Goal: Task Accomplishment & Management: Manage account settings

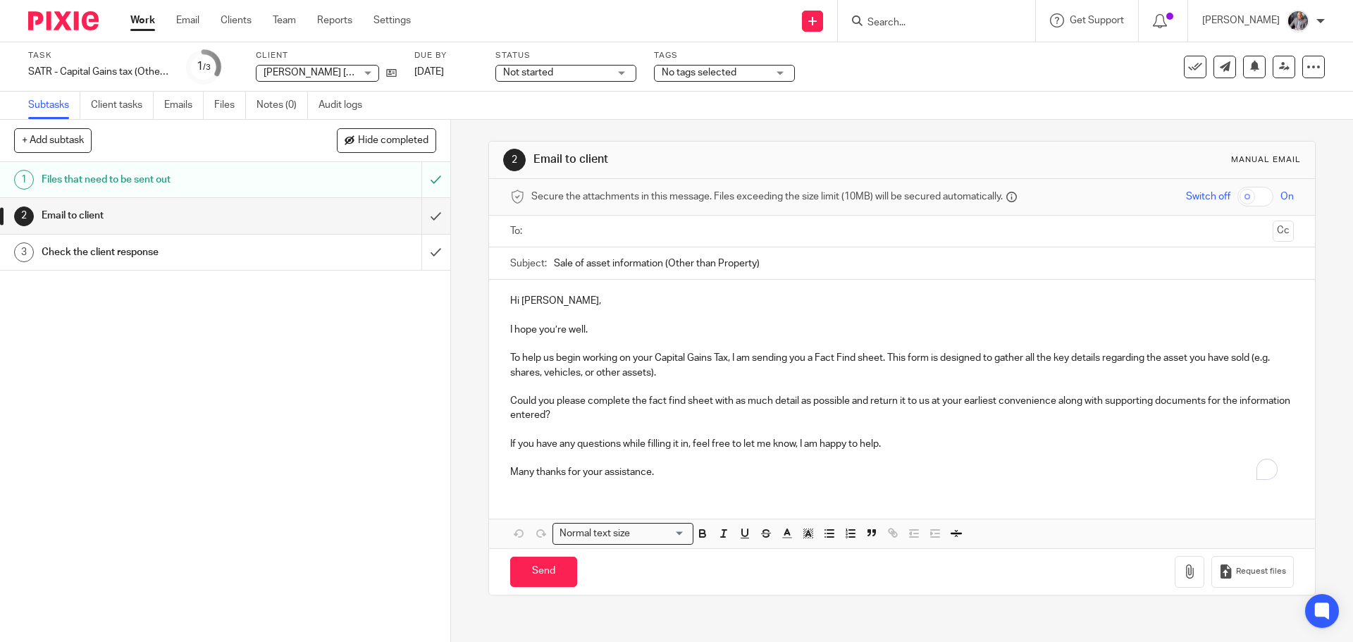
click at [112, 180] on h1 "Files that need to be sent out" at bounding box center [164, 179] width 244 height 21
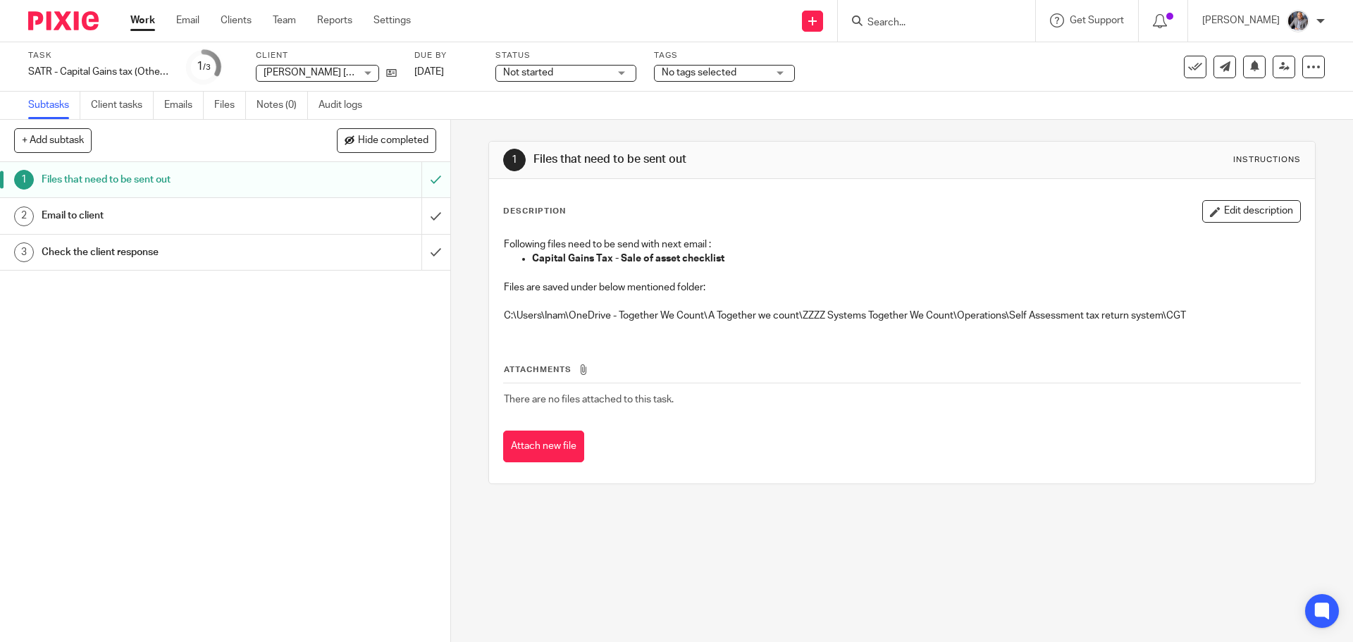
click at [95, 215] on h1 "Email to client" at bounding box center [164, 215] width 244 height 21
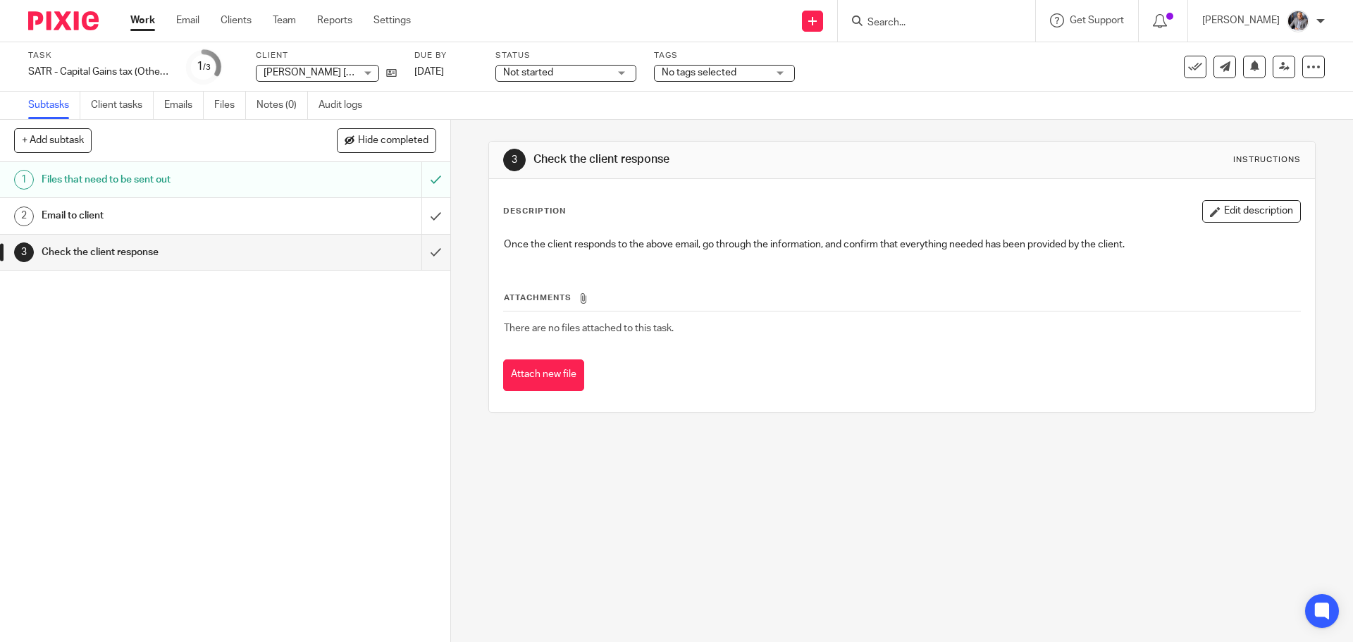
click at [85, 212] on h1 "Email to client" at bounding box center [164, 215] width 244 height 21
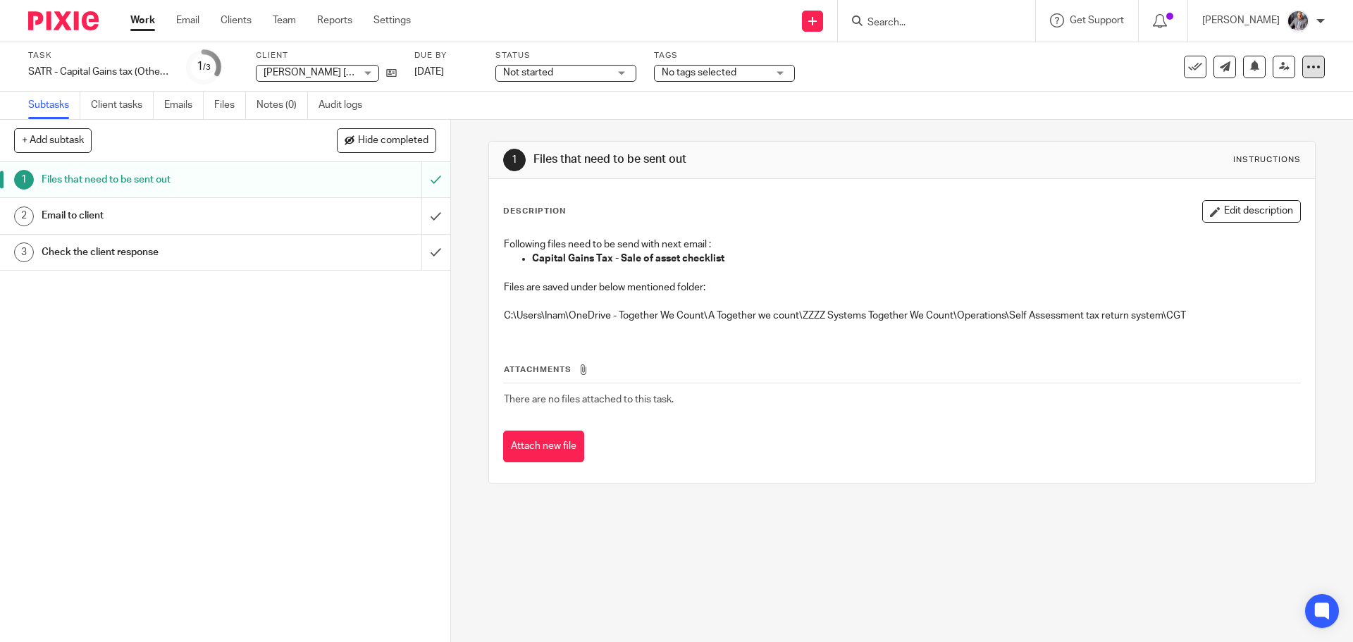
click at [1306, 68] on icon at bounding box center [1313, 67] width 14 height 14
click at [1242, 103] on span "See template in use" at bounding box center [1256, 102] width 87 height 10
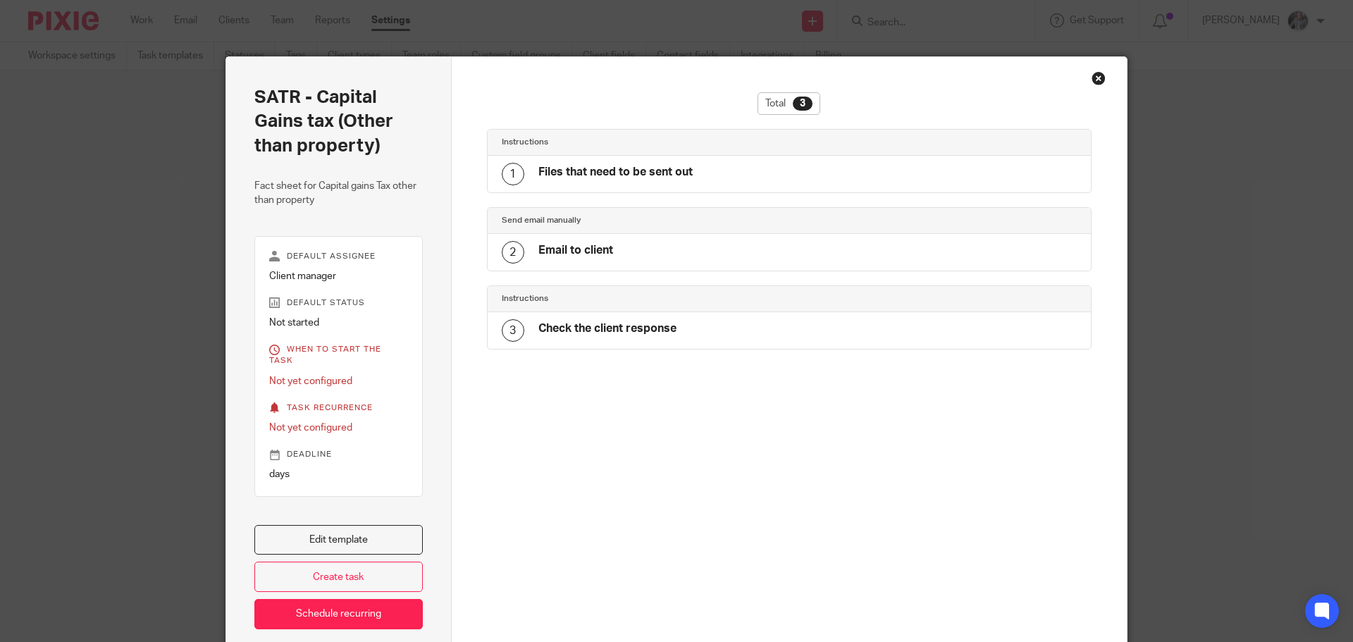
click at [612, 169] on h4 "Files that need to be sent out" at bounding box center [615, 172] width 154 height 15
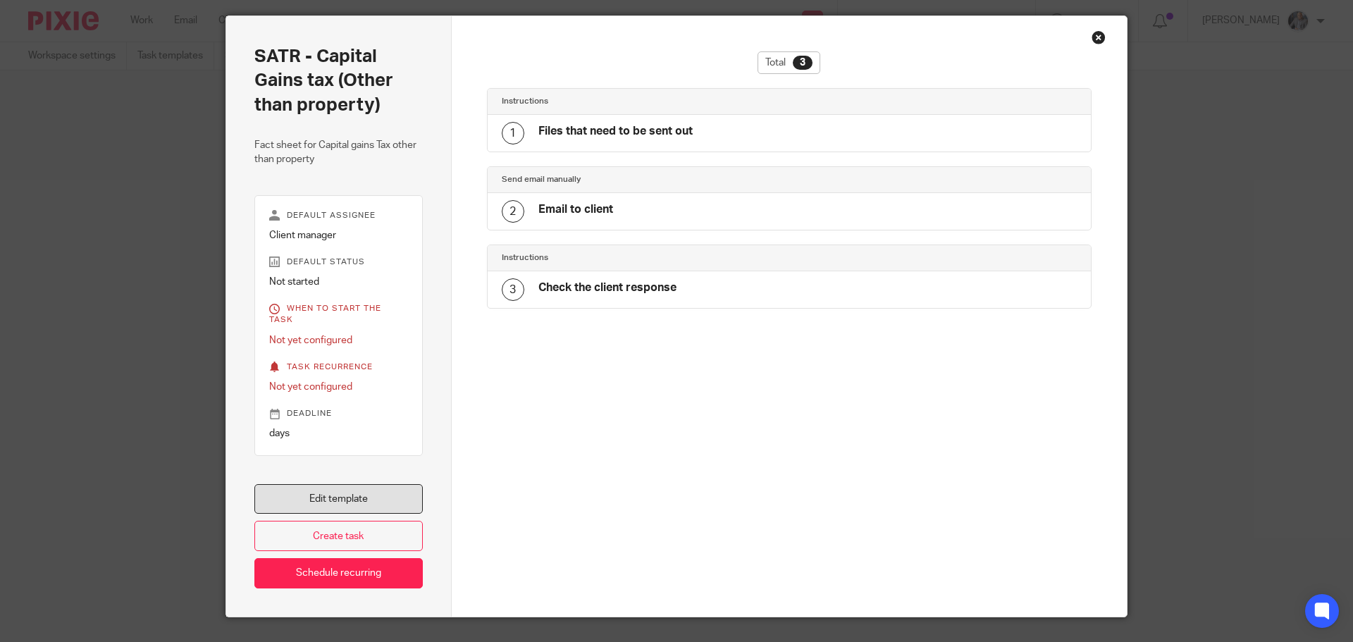
scroll to position [61, 0]
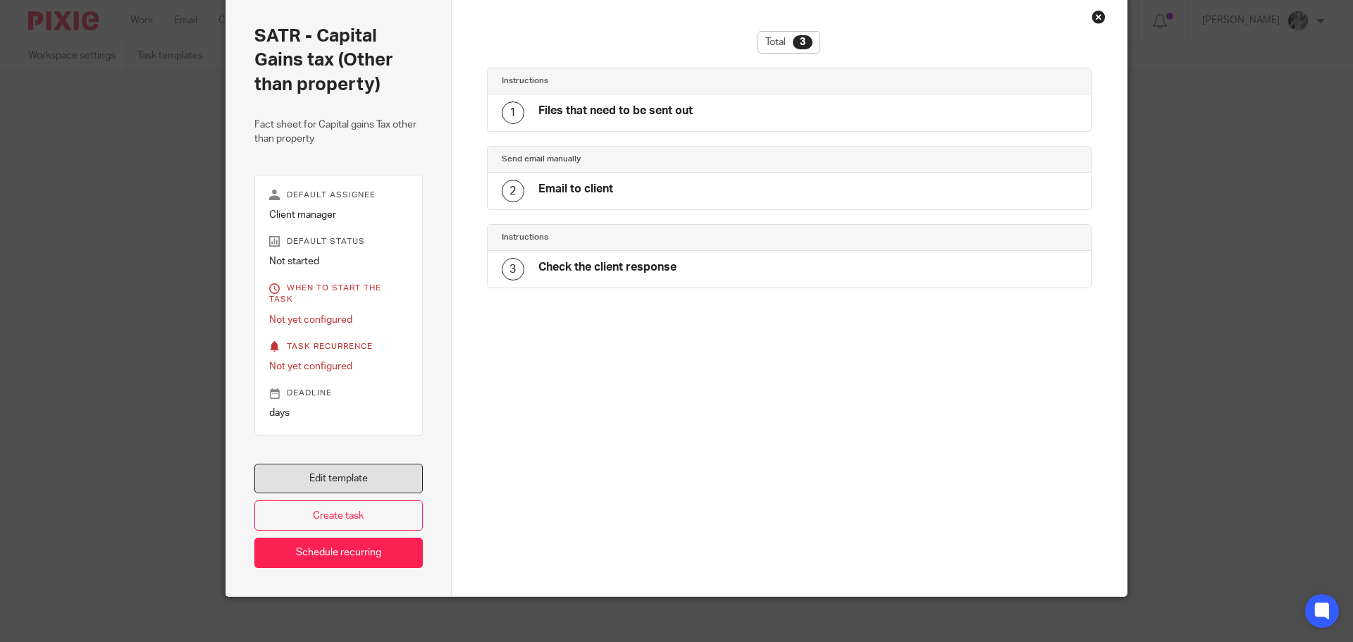
click at [345, 464] on link "Edit template" at bounding box center [338, 479] width 168 height 30
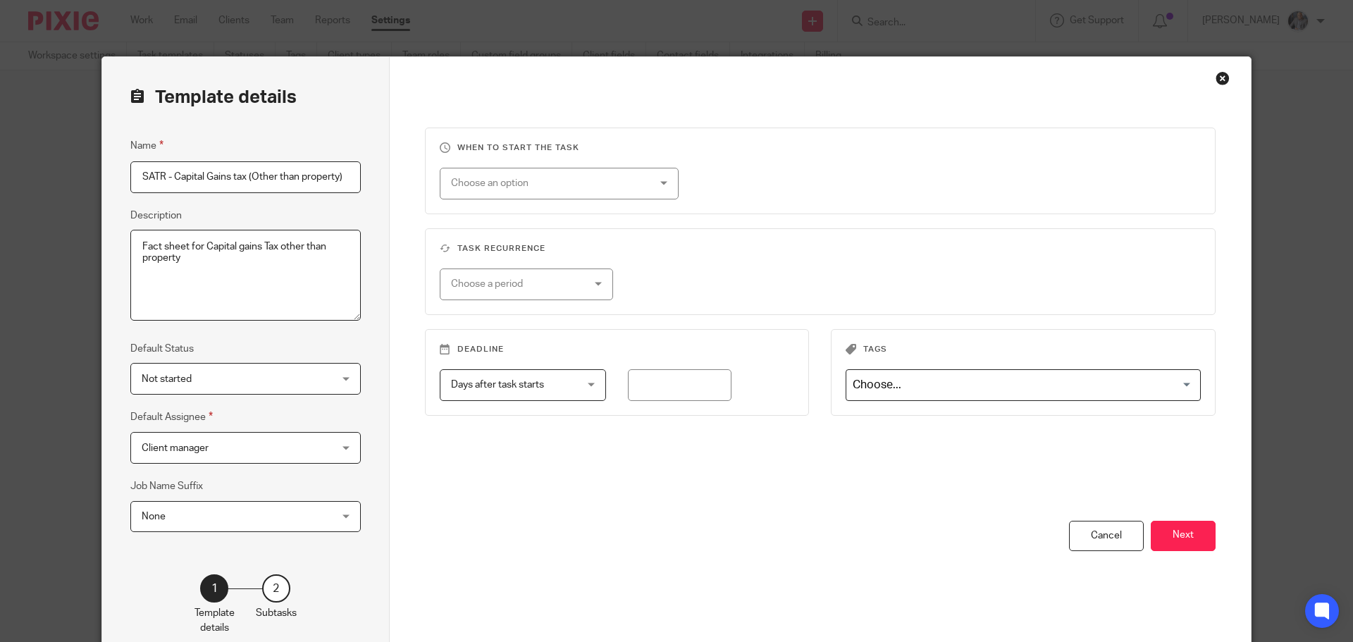
drag, startPoint x: 1174, startPoint y: 533, endPoint x: 1153, endPoint y: 518, distance: 26.2
click at [1175, 533] on button "Next" at bounding box center [1183, 536] width 65 height 30
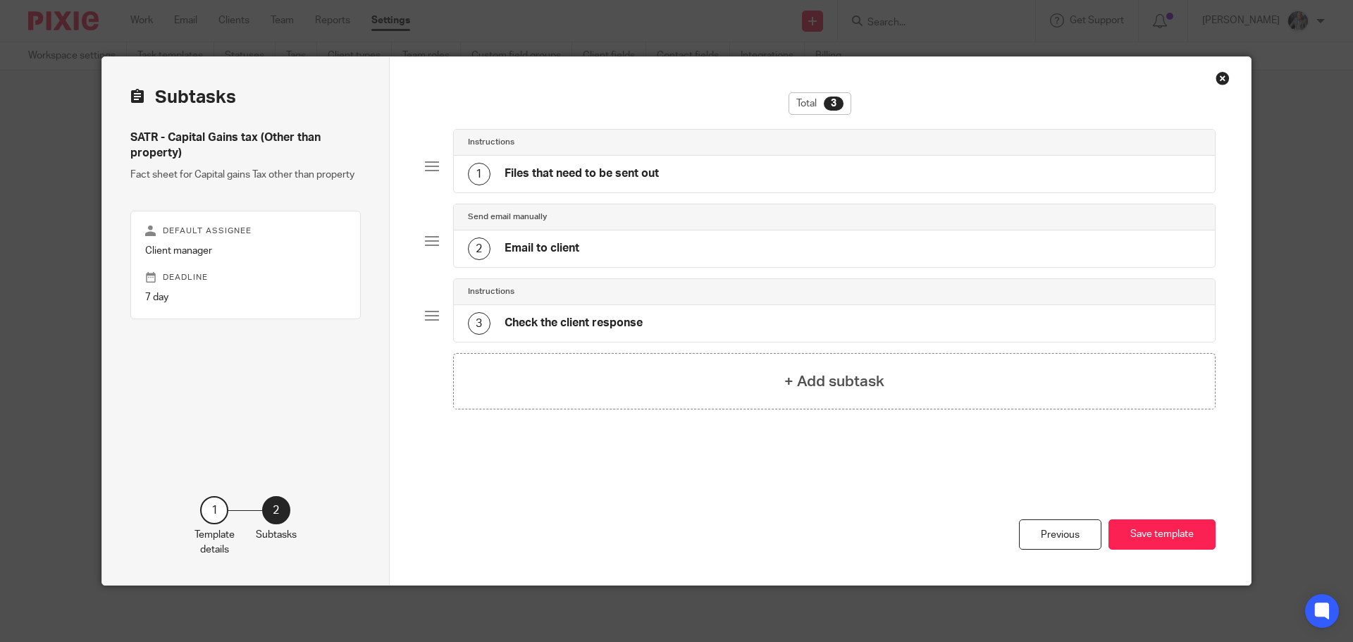
click at [594, 161] on div "1 Files that need to be sent out" at bounding box center [835, 174] width 762 height 37
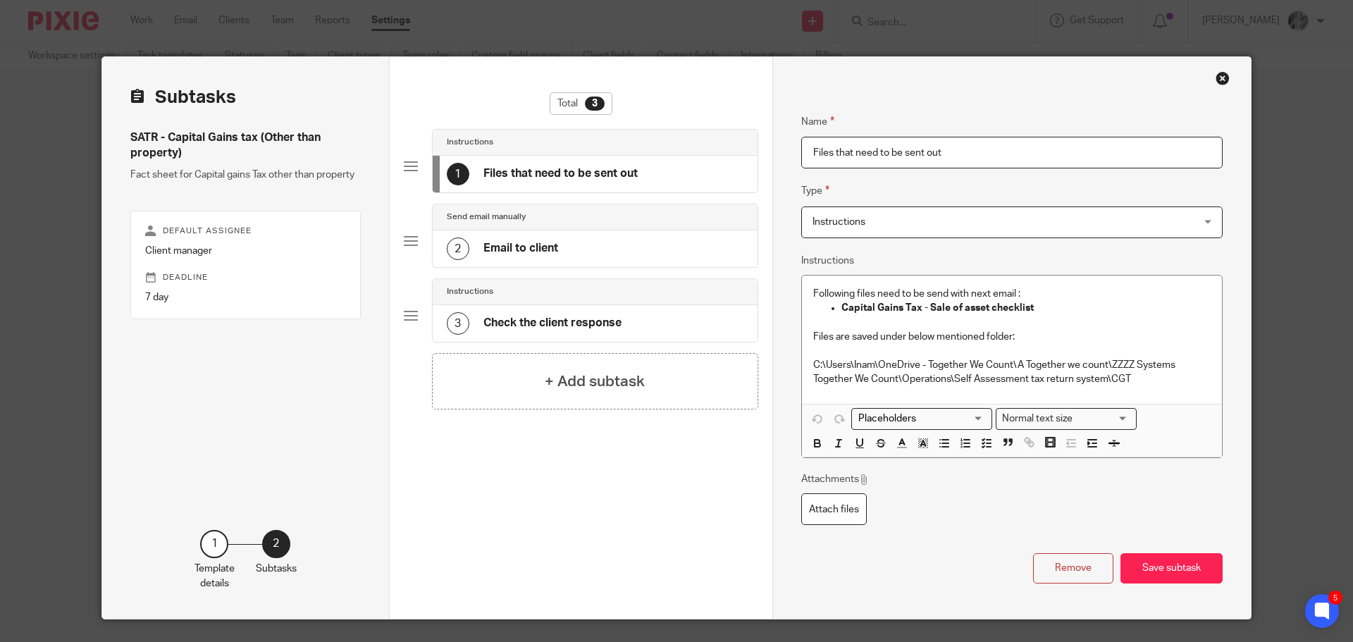
click at [1168, 379] on p "C:\Users\Inam\OneDrive - Together We Count\A Together we count\ZZZZ Systems Tog…" at bounding box center [1011, 372] width 397 height 29
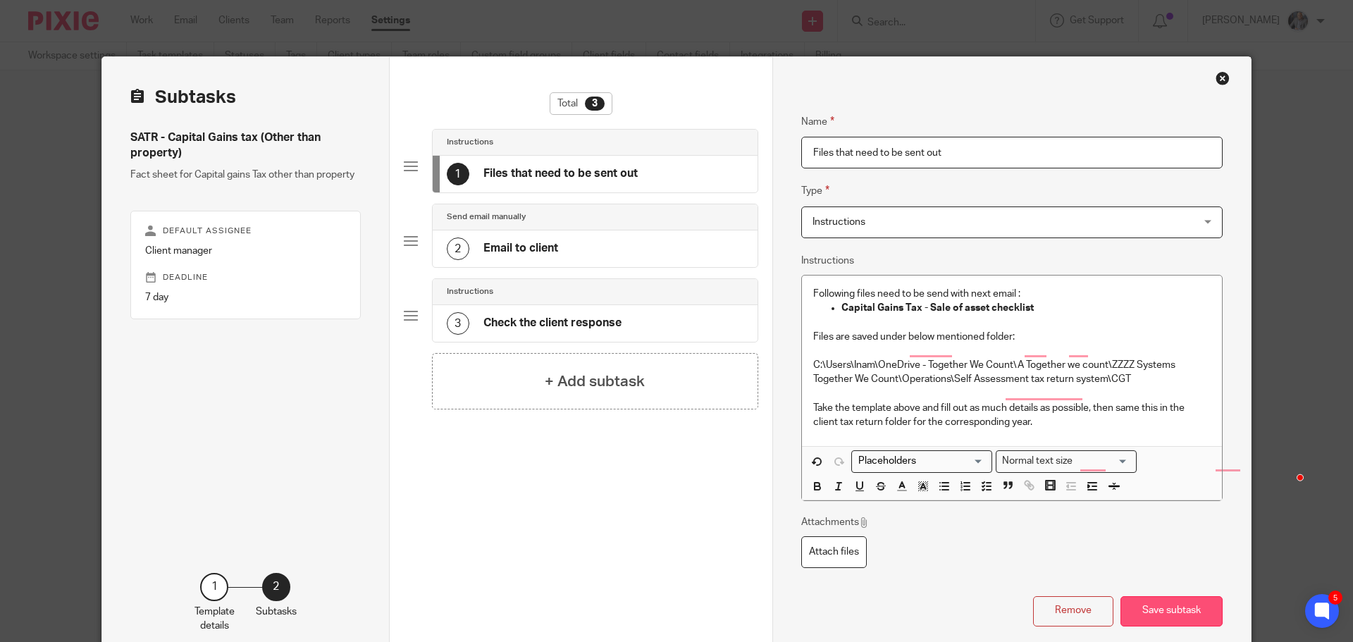
click at [1165, 608] on button "Save subtask" at bounding box center [1171, 611] width 102 height 30
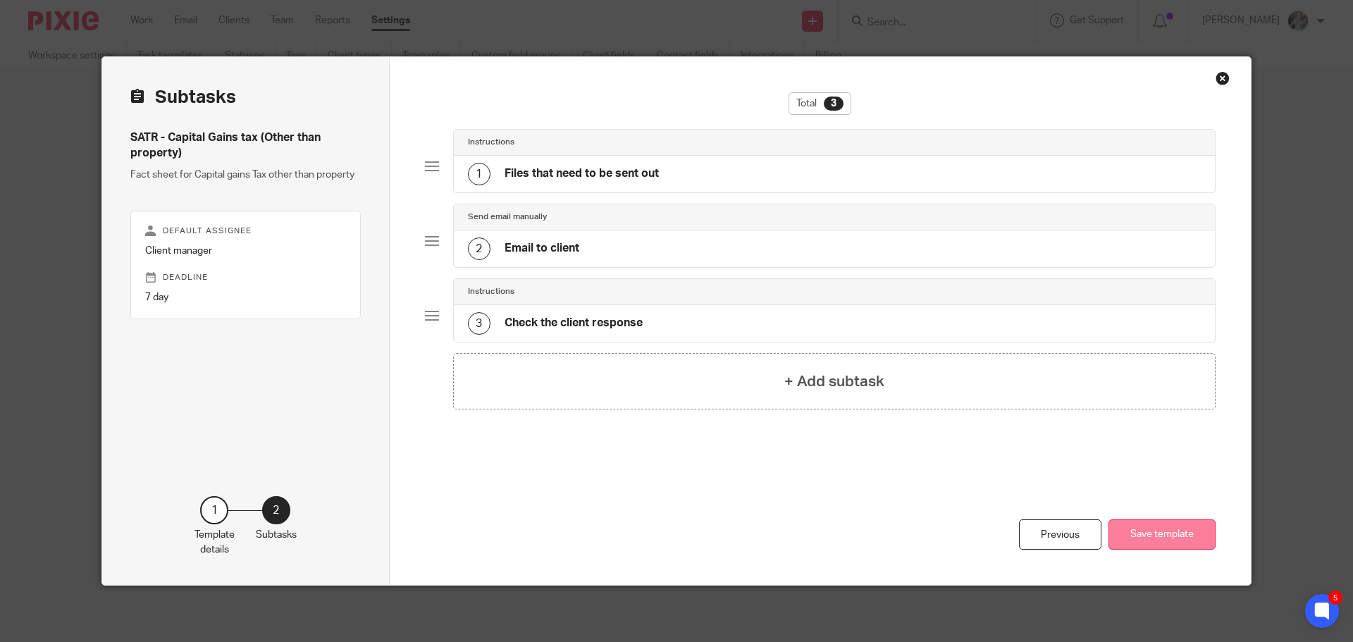
click at [1153, 526] on button "Save template" at bounding box center [1161, 534] width 107 height 30
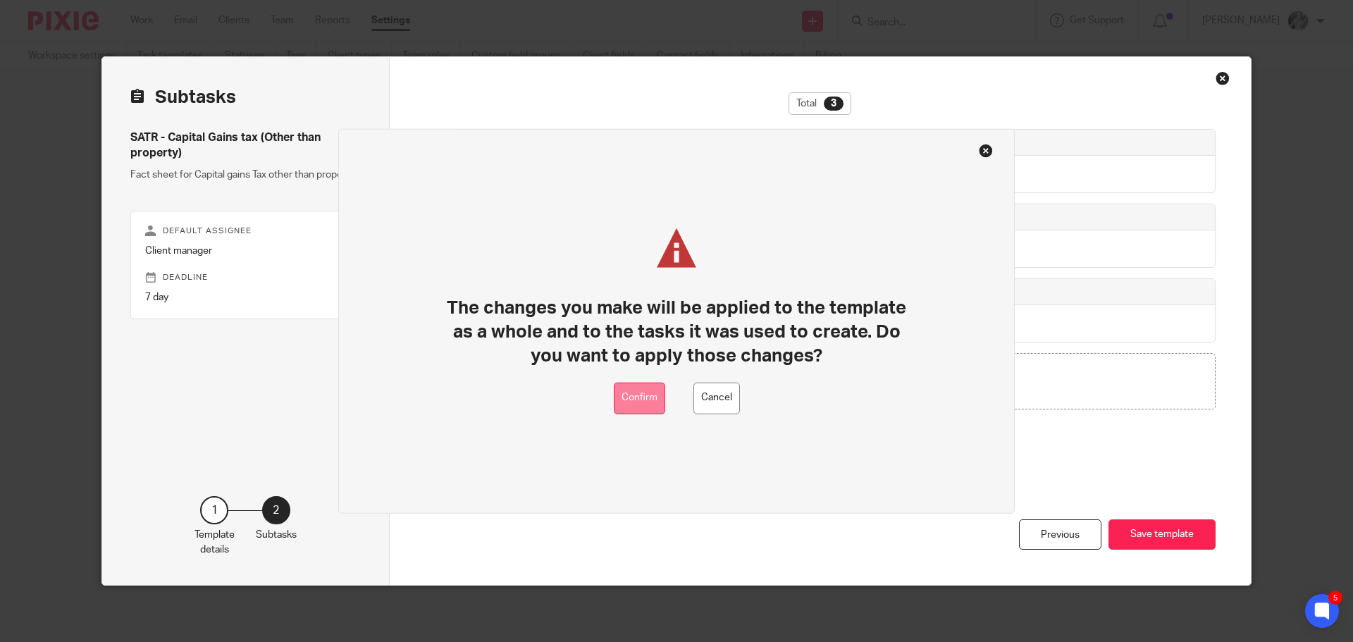
click at [638, 395] on button "Confirm" at bounding box center [639, 398] width 51 height 32
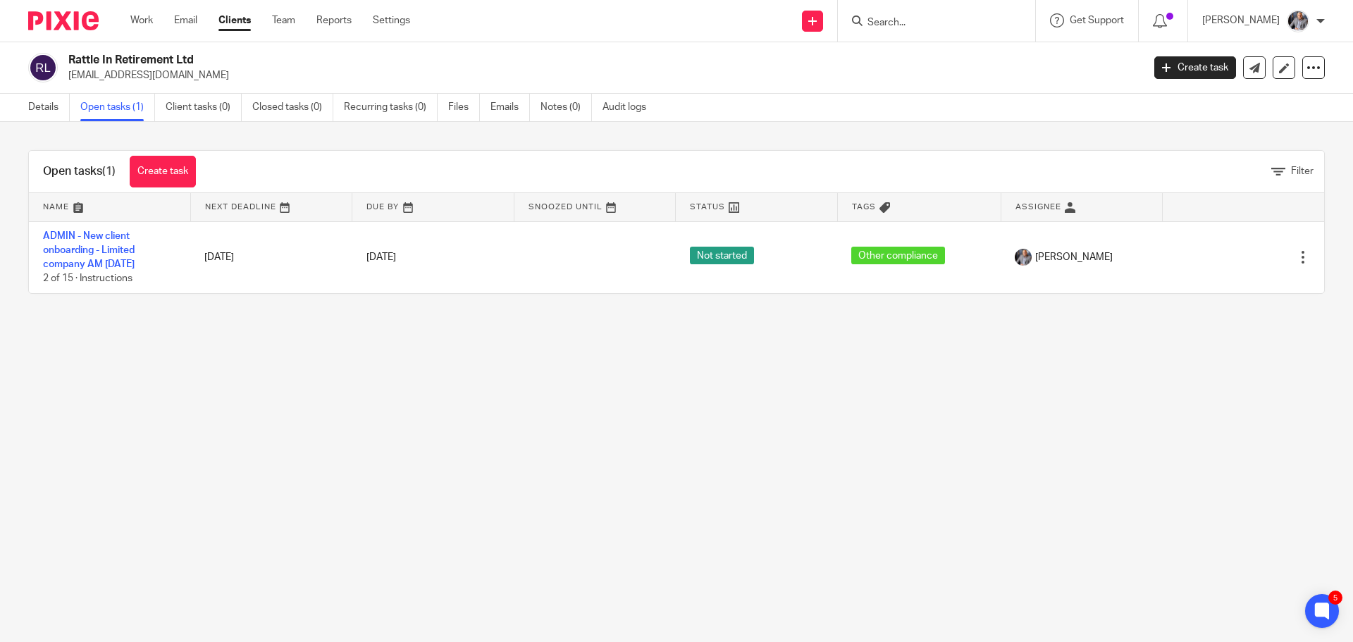
click at [910, 24] on input "Search" at bounding box center [929, 23] width 127 height 13
click at [924, 12] on form at bounding box center [941, 21] width 150 height 18
click at [908, 22] on input "Search" at bounding box center [929, 23] width 127 height 13
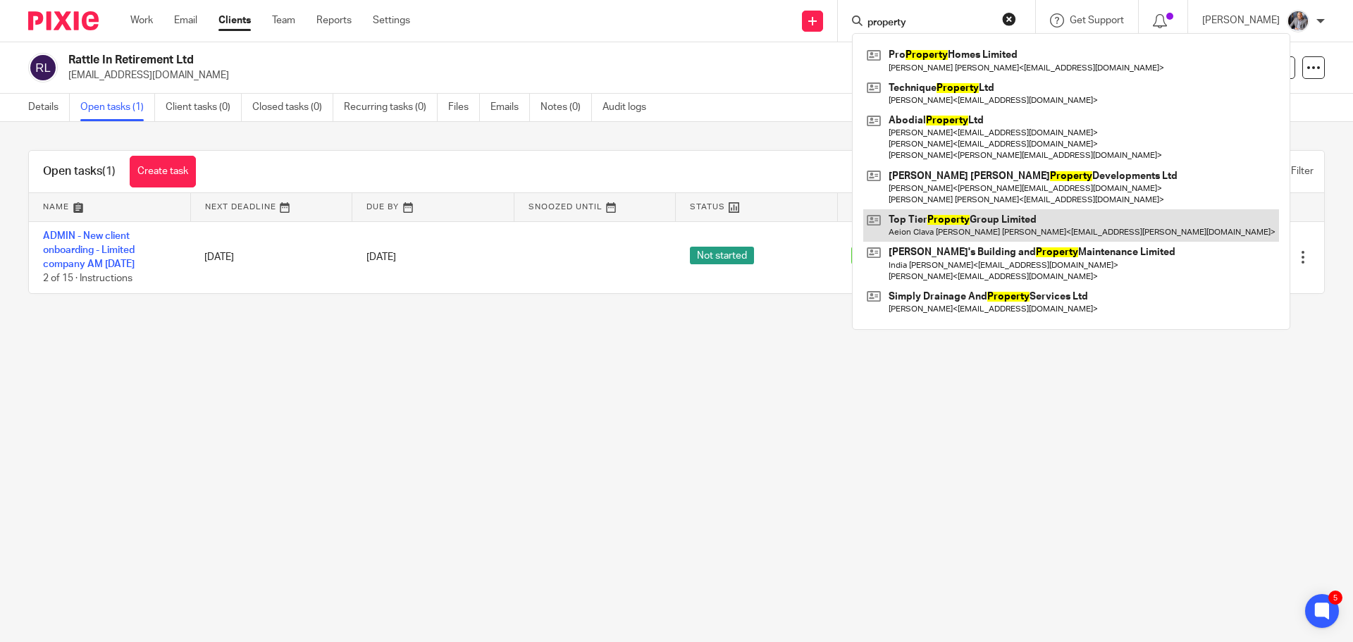
type input "property"
click at [999, 225] on link at bounding box center [1071, 225] width 416 height 32
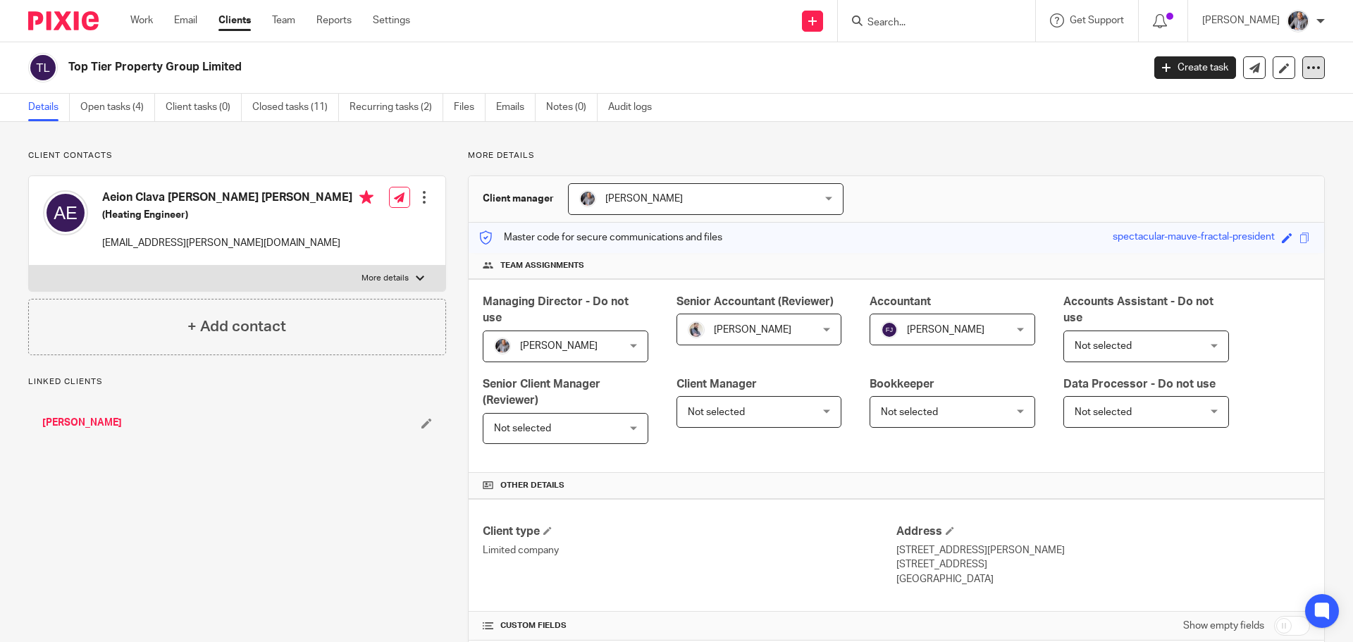
click at [1302, 75] on div at bounding box center [1313, 67] width 23 height 23
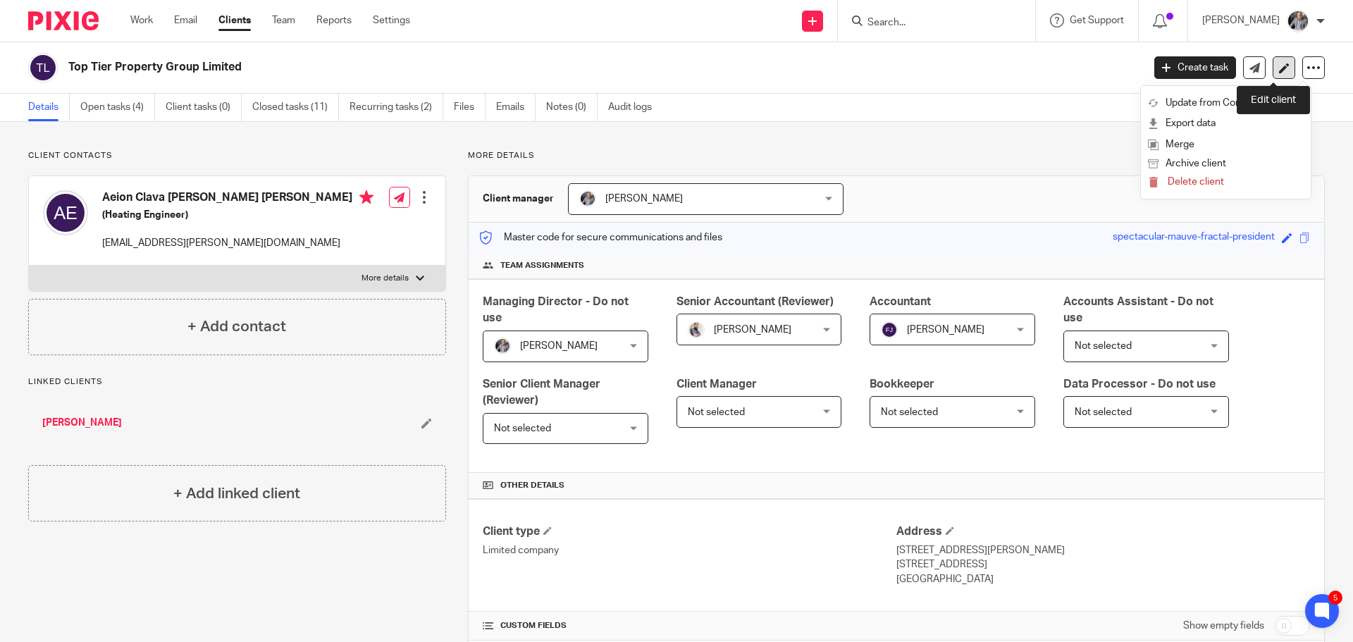
click at [1279, 66] on icon at bounding box center [1284, 68] width 11 height 11
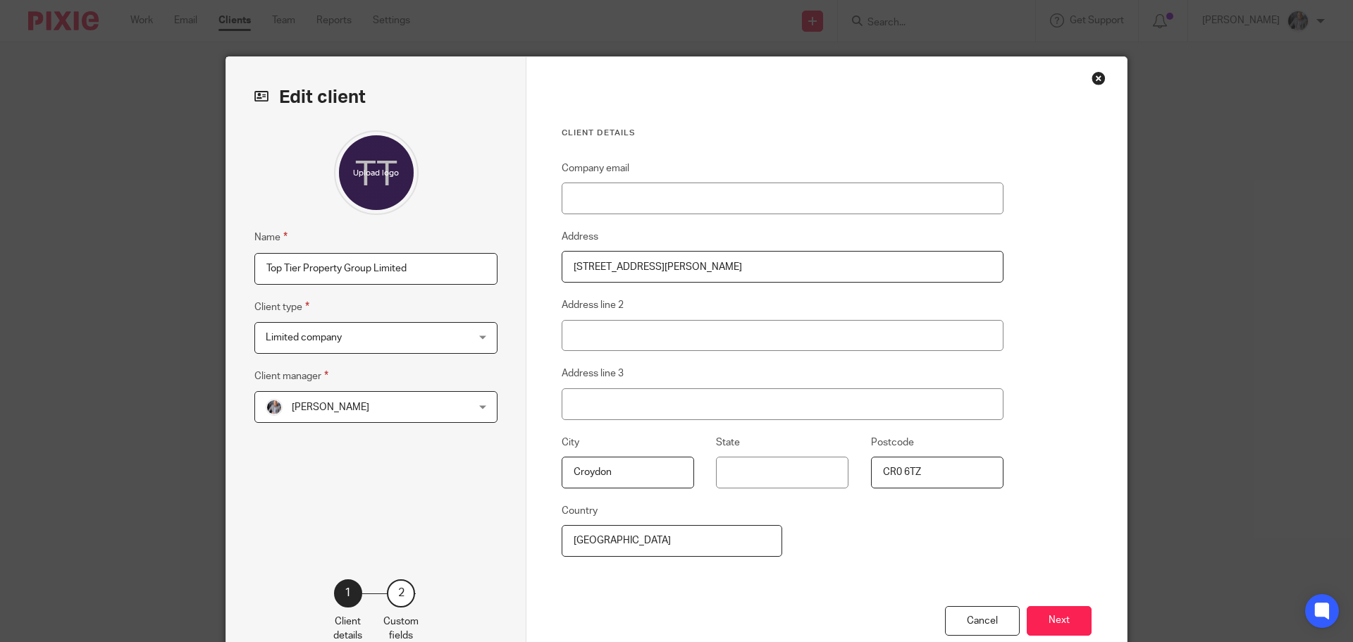
click at [428, 264] on input "Top Tier Property Group Limited" at bounding box center [375, 269] width 243 height 32
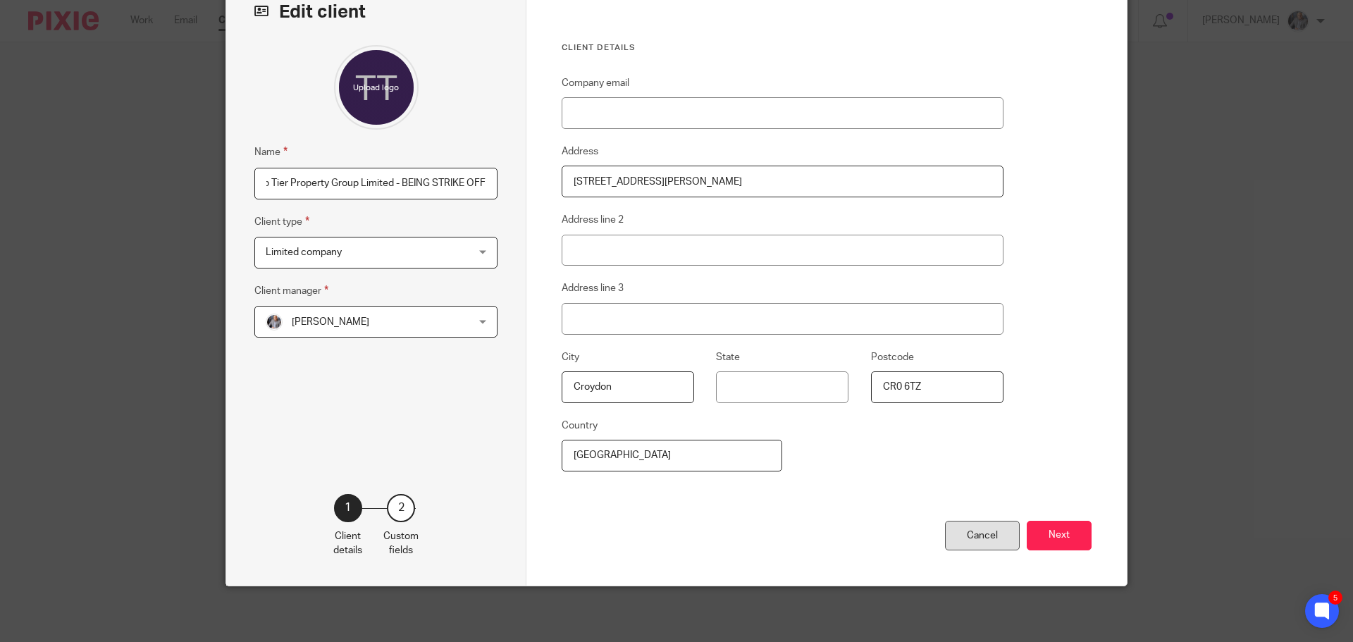
scroll to position [86, 0]
type input "Top Tier Property Group Limited - BEING STRIKE OFF"
click at [1053, 533] on button "Next" at bounding box center [1059, 535] width 65 height 30
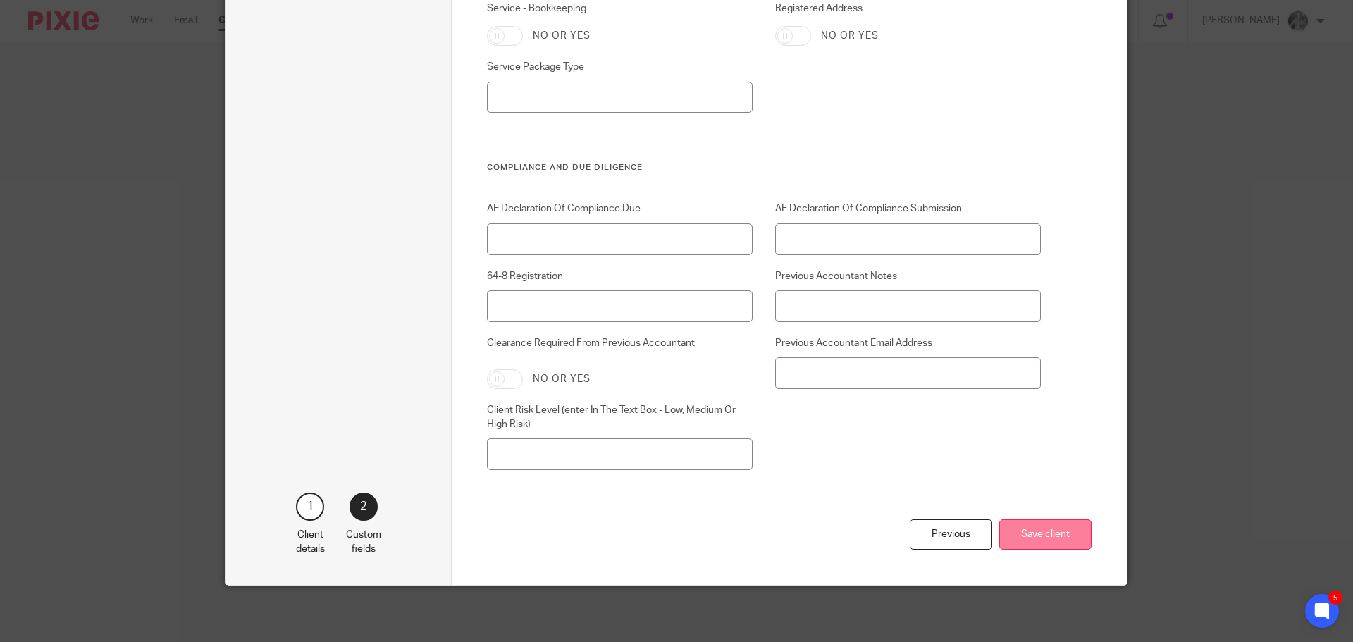
click at [1060, 540] on button "Save client" at bounding box center [1045, 534] width 92 height 30
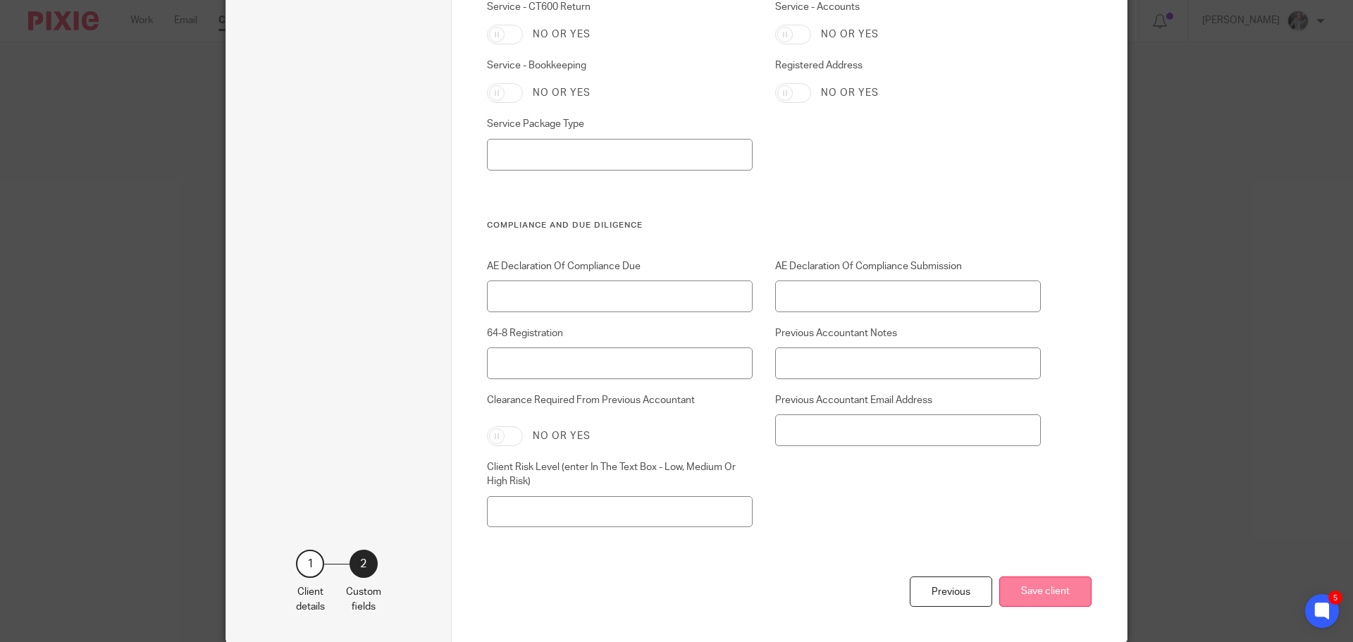
scroll to position [182, 0]
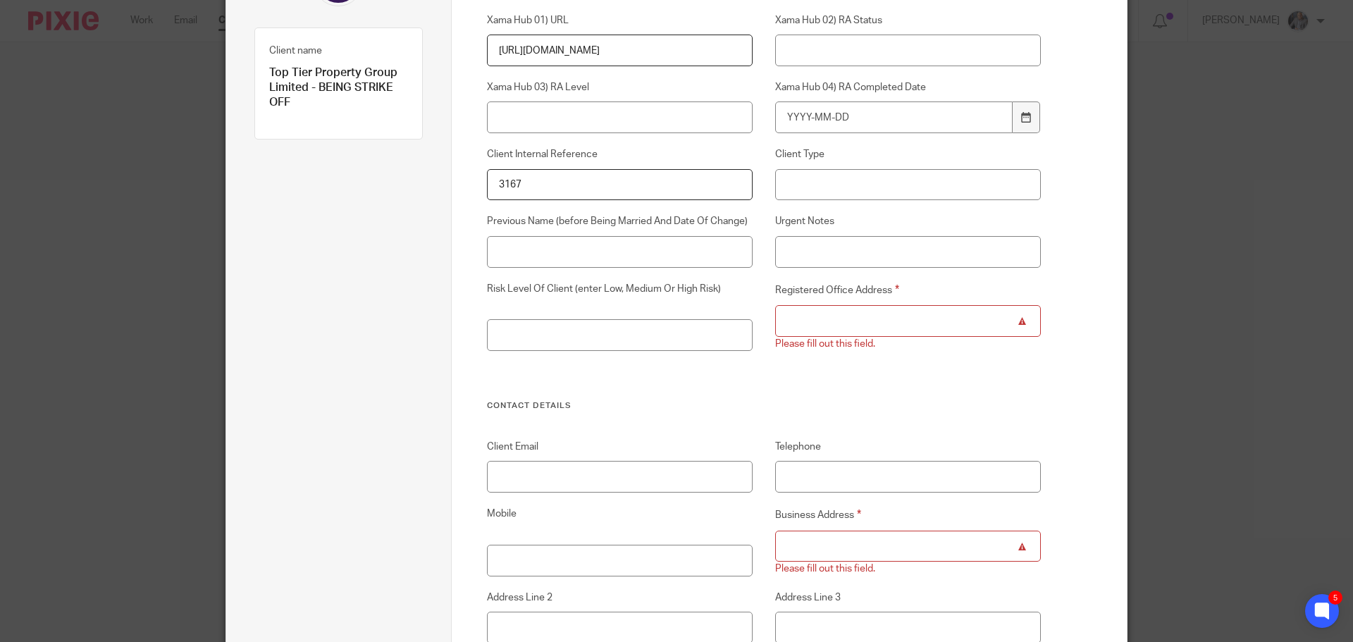
paste input "[STREET_ADDRESS][PERSON_NAME]"
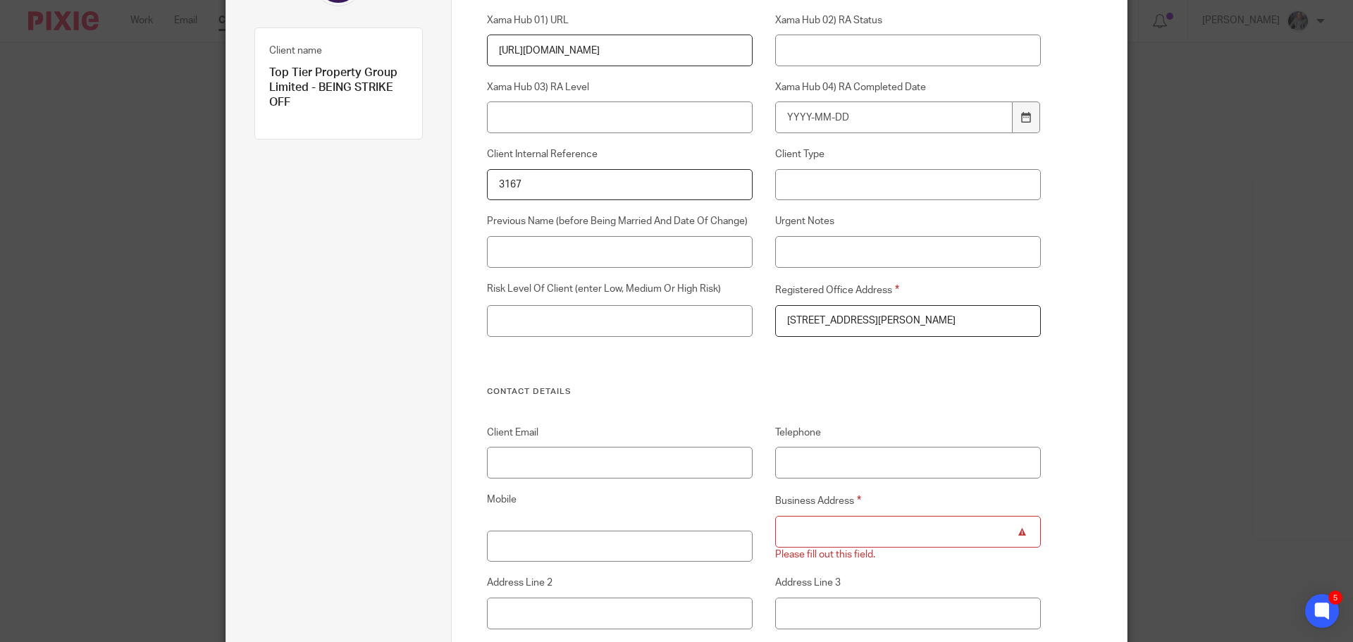
type input "[STREET_ADDRESS][PERSON_NAME]"
click at [808, 529] on input "Business Address" at bounding box center [908, 532] width 266 height 32
paste input "[STREET_ADDRESS][PERSON_NAME]"
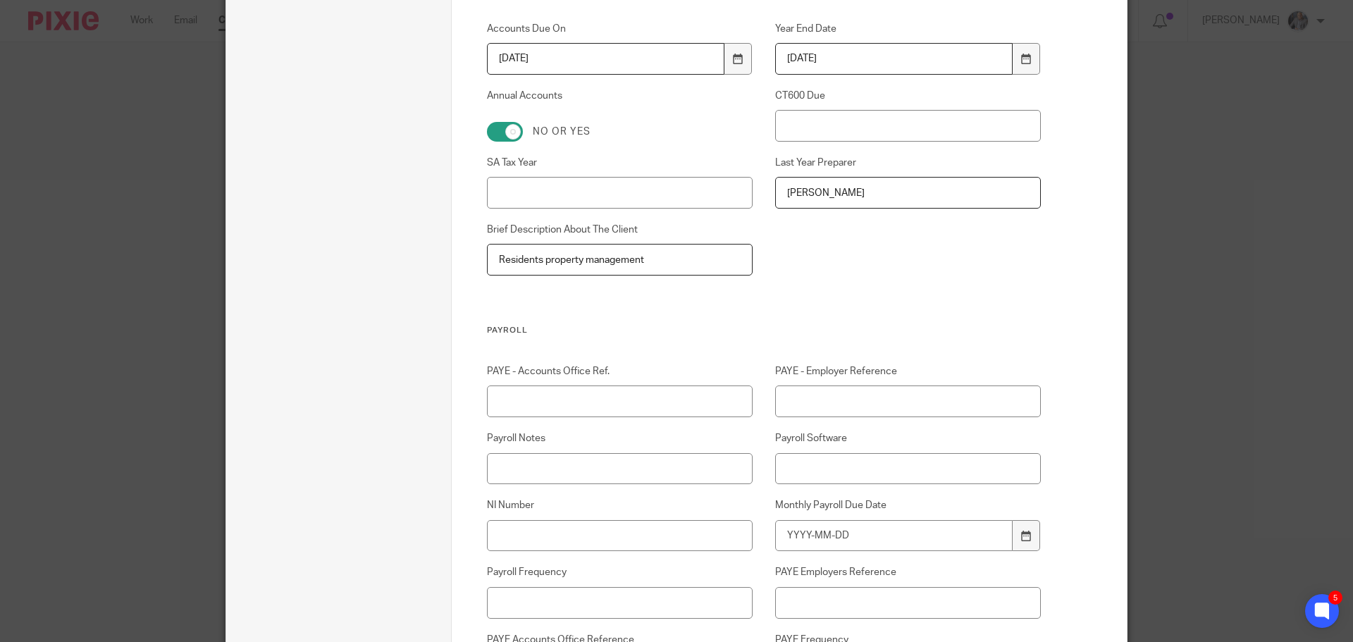
scroll to position [605, 0]
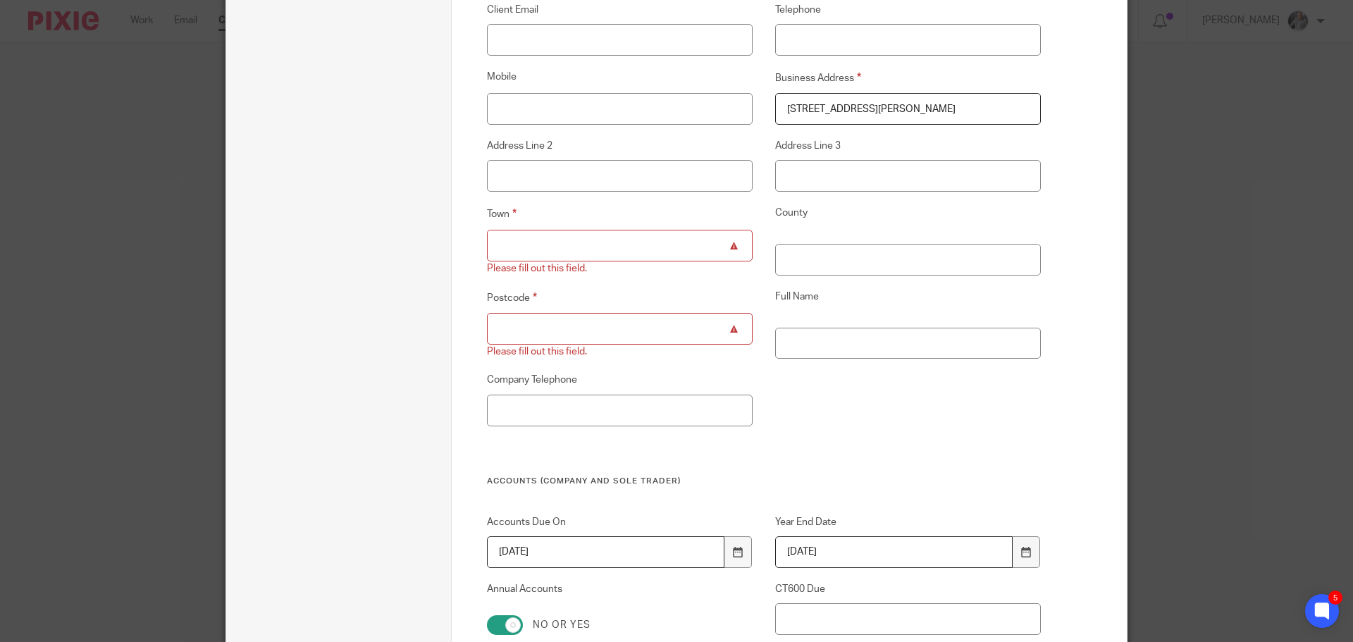
drag, startPoint x: 835, startPoint y: 109, endPoint x: 1075, endPoint y: 115, distance: 240.4
type input "[STREET_ADDRESS][PERSON_NAME],"
click at [509, 247] on input "Town" at bounding box center [620, 246] width 266 height 32
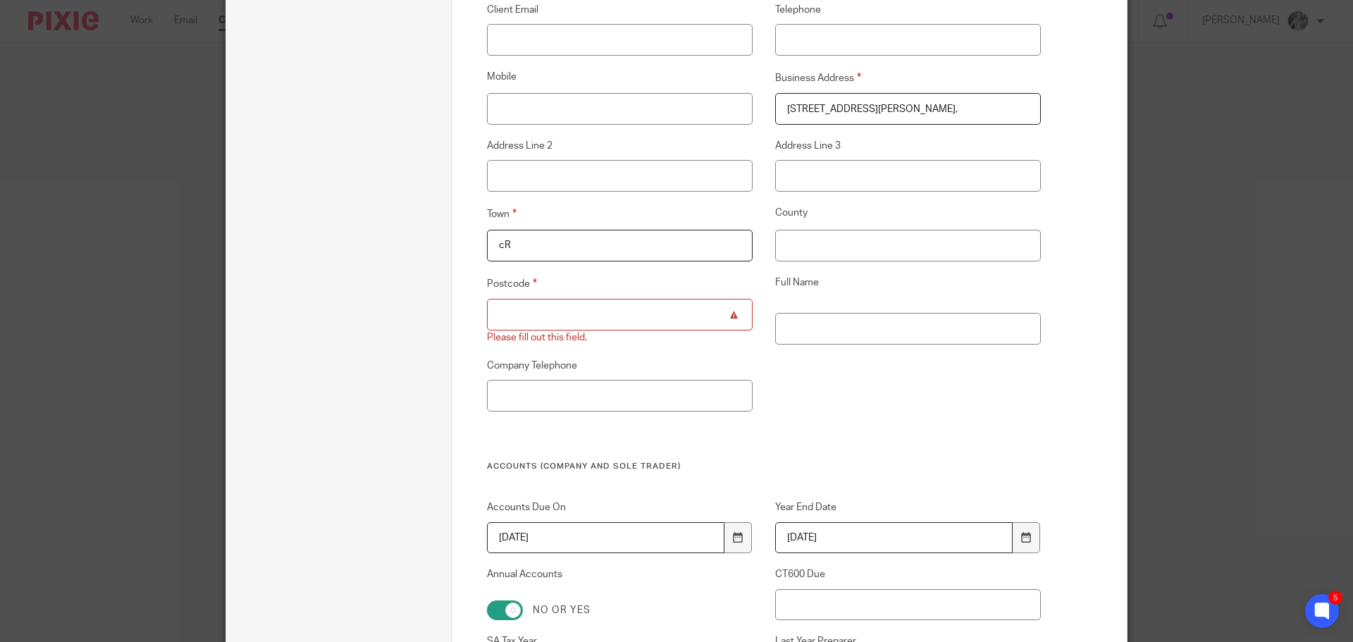
type input "c"
type input "Croydon"
paste input "[STREET_ADDRESS][PERSON_NAME]"
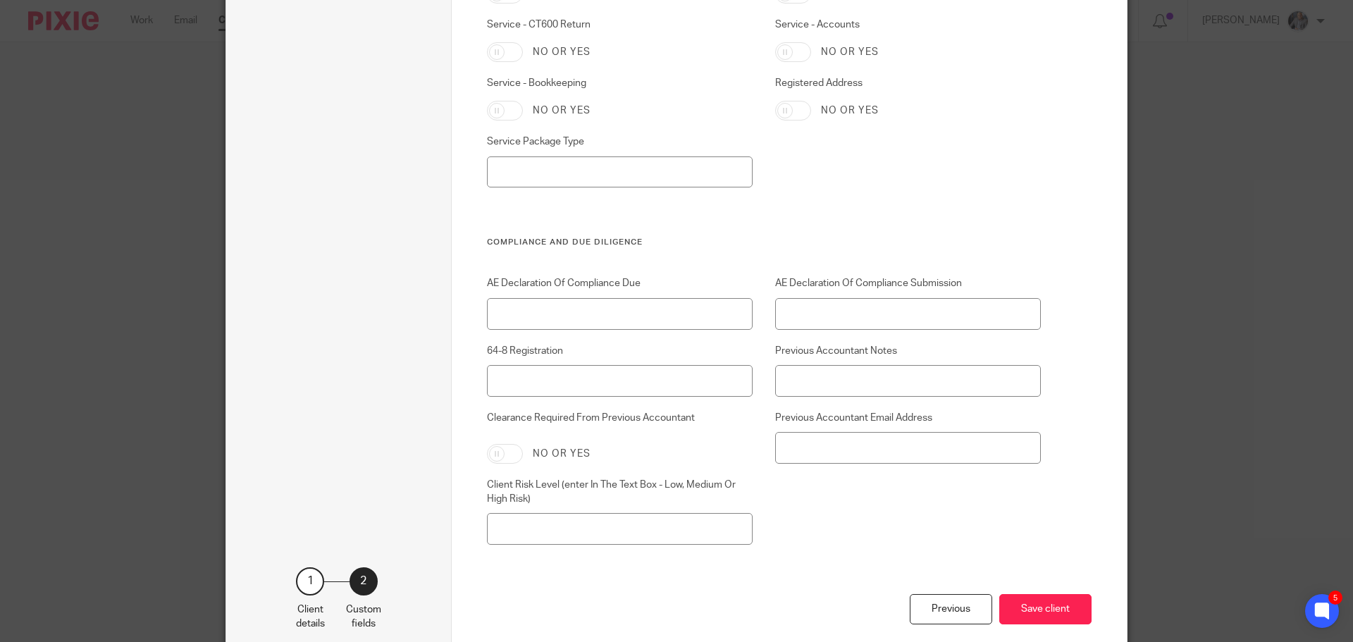
scroll to position [4026, 0]
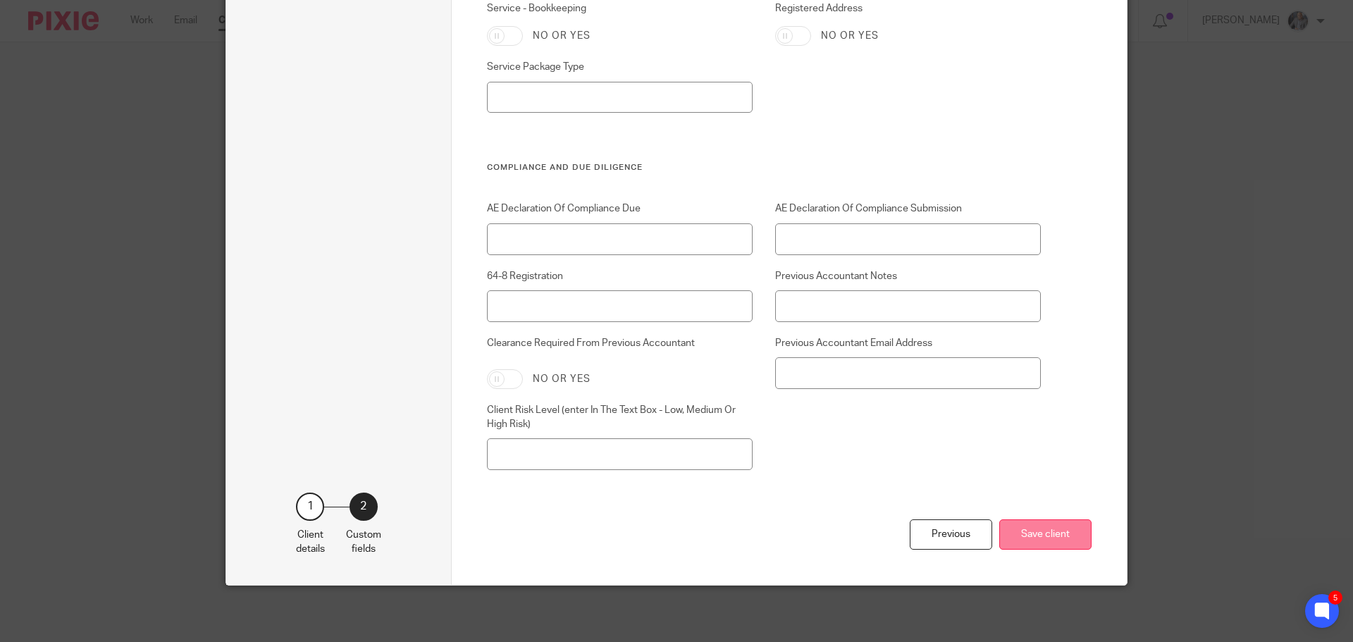
type input "CR0 6TZ"
click at [1046, 531] on button "Save client" at bounding box center [1045, 534] width 92 height 30
